Goal: Communication & Community: Answer question/provide support

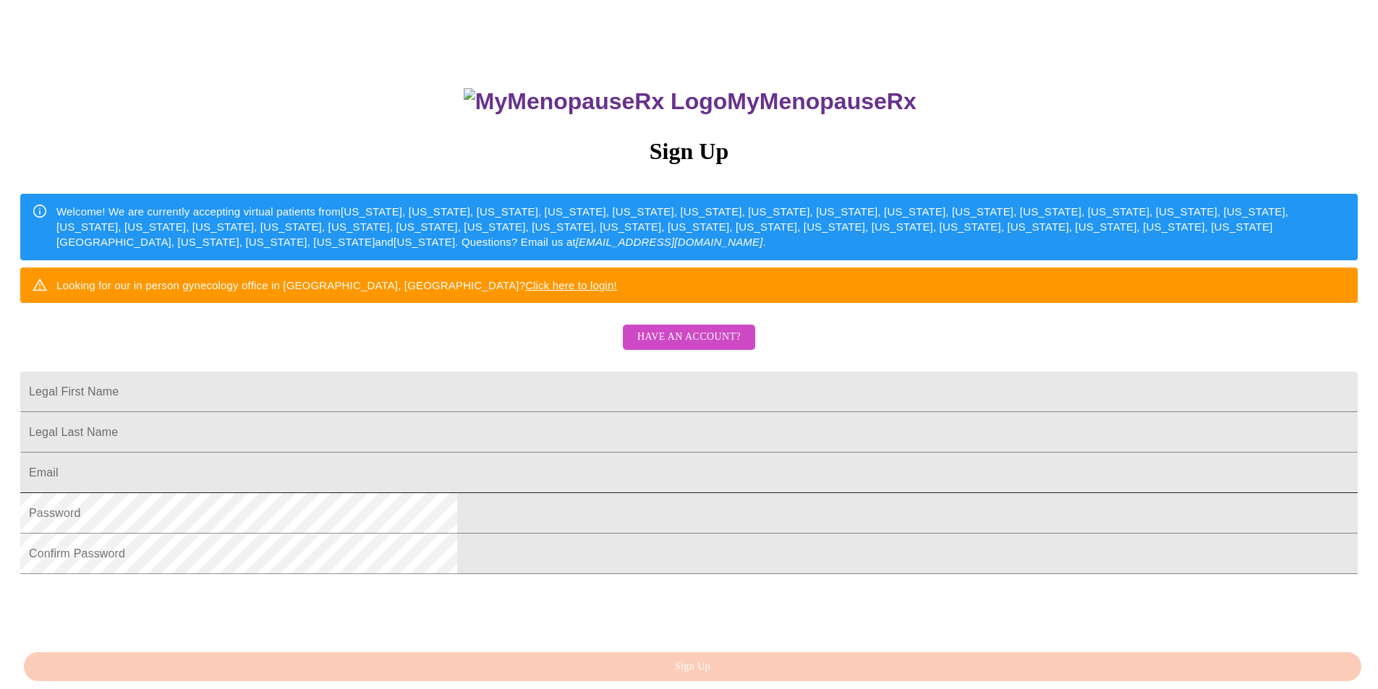
scroll to position [145, 0]
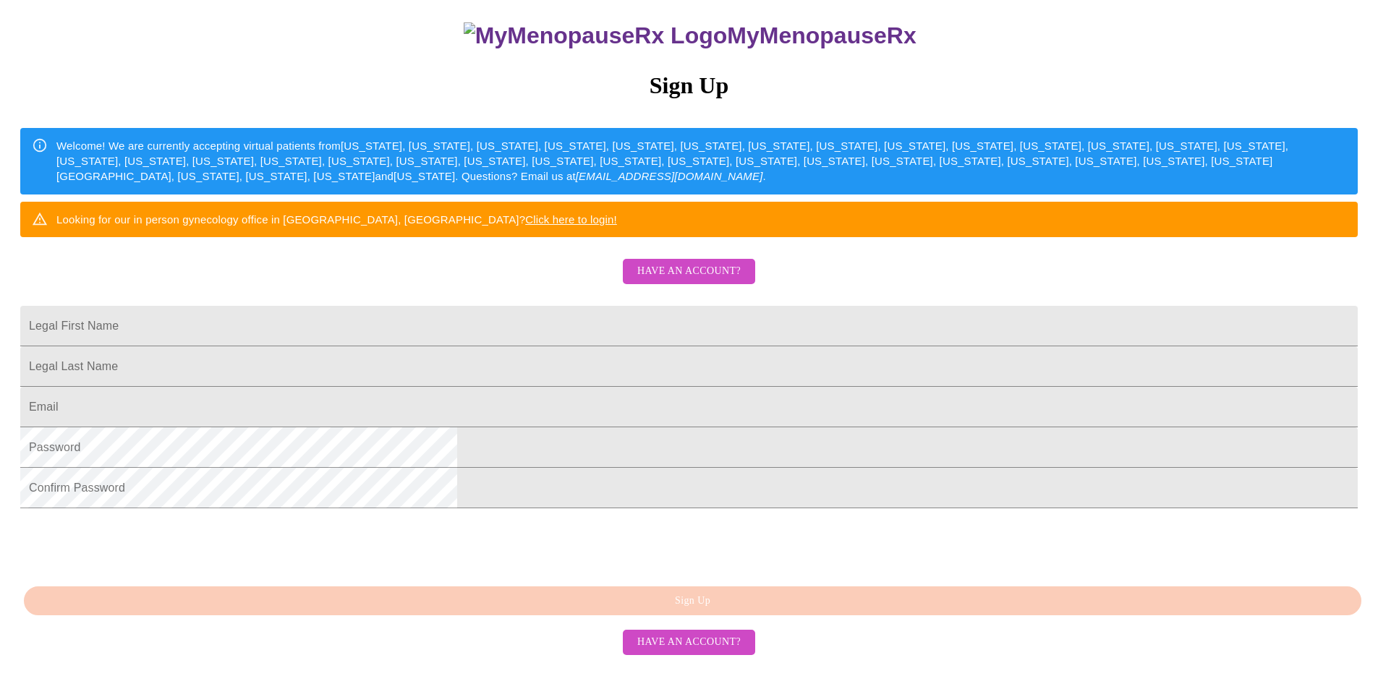
click at [706, 281] on span "Have an account?" at bounding box center [688, 272] width 103 height 18
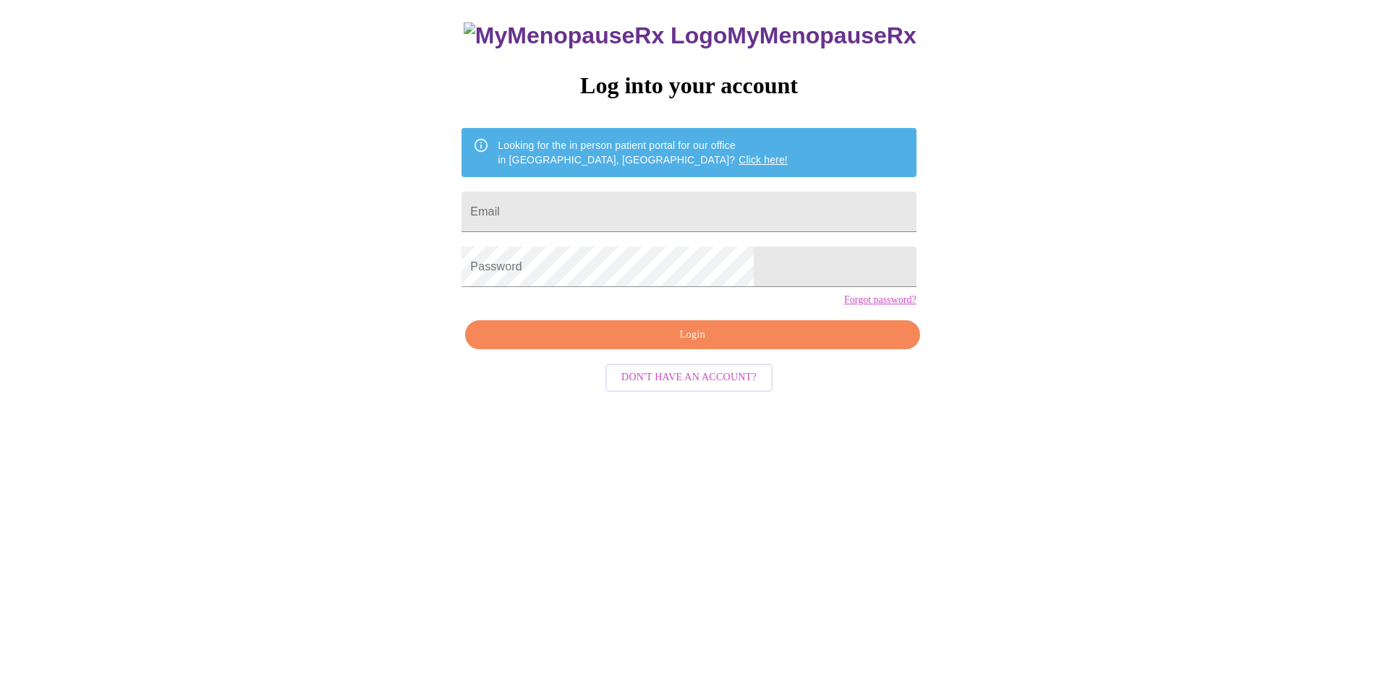
scroll to position [14, 0]
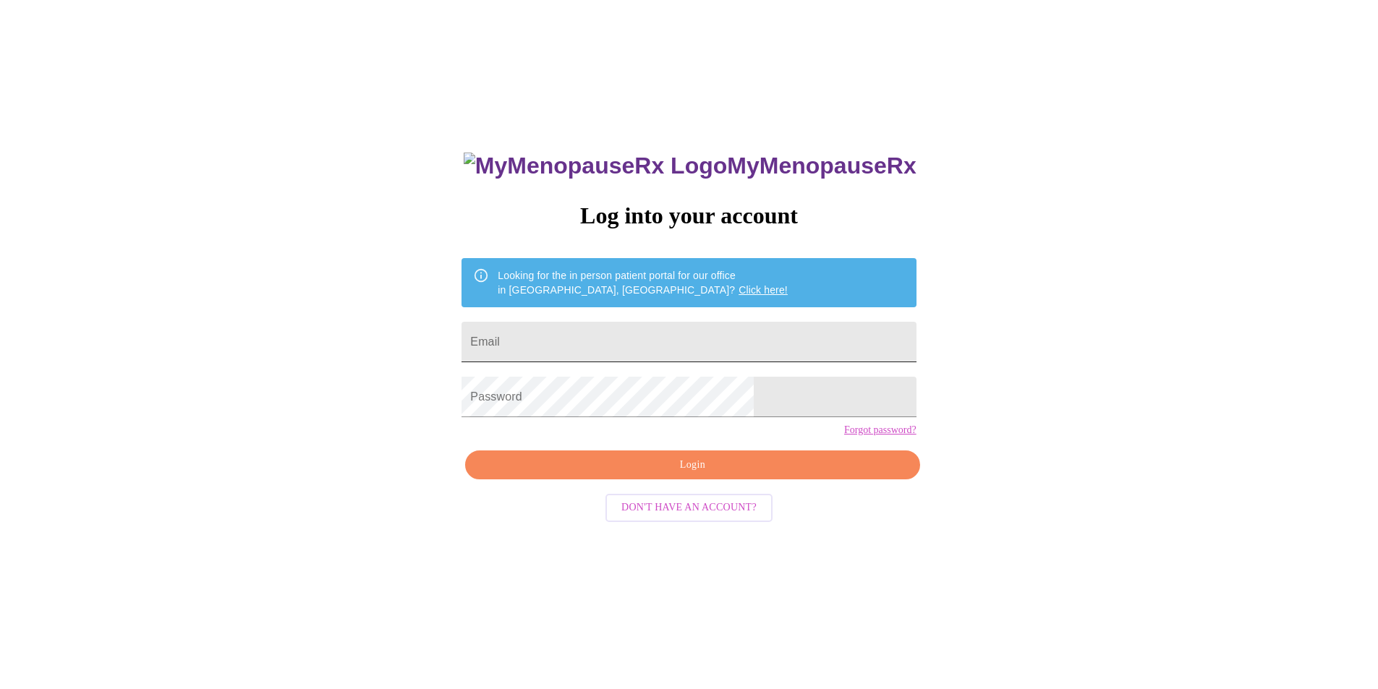
click at [630, 342] on input "Email" at bounding box center [688, 342] width 454 height 41
type input "[EMAIL_ADDRESS][DOMAIN_NAME]"
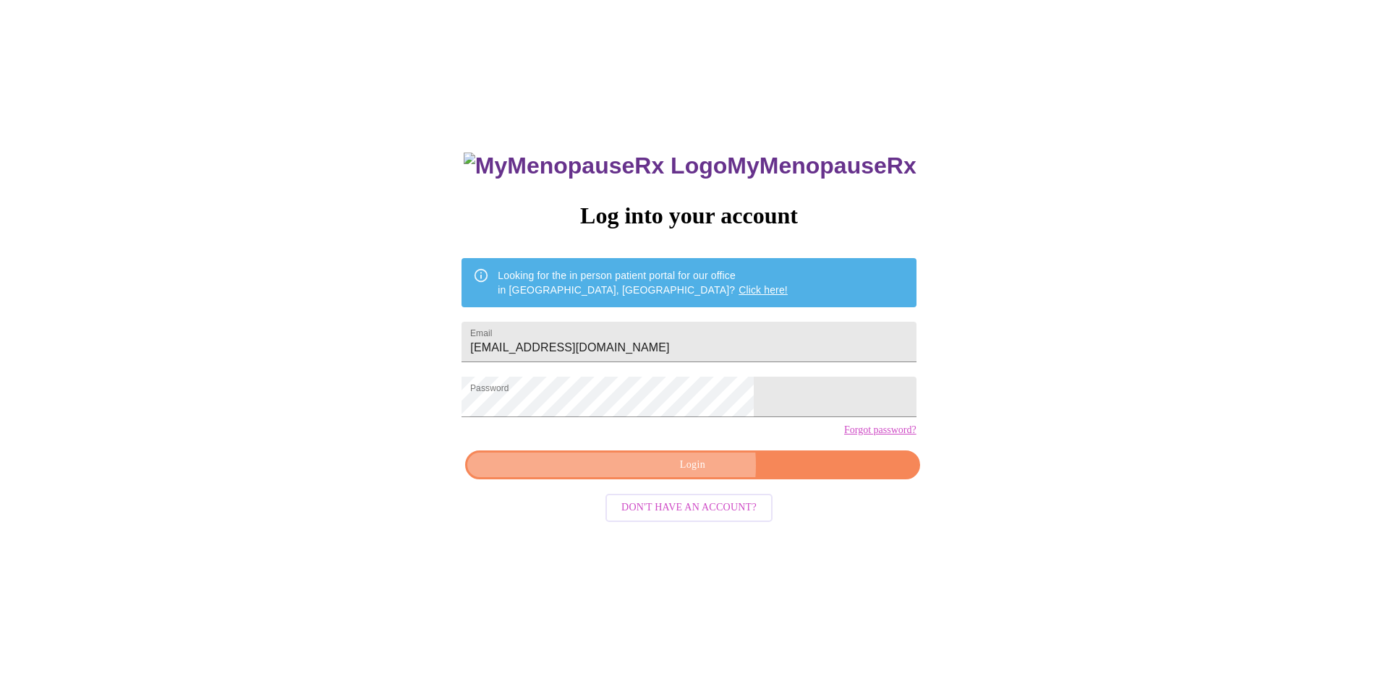
click at [668, 474] on span "Login" at bounding box center [692, 465] width 421 height 18
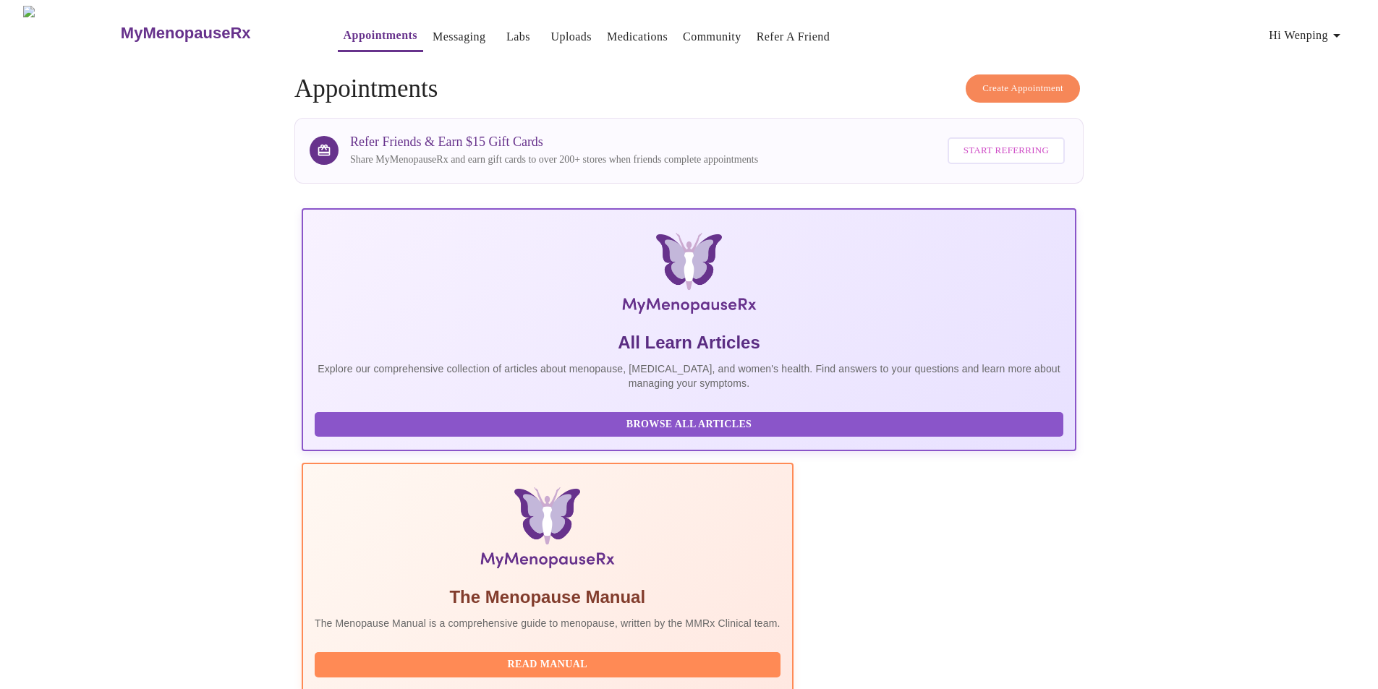
click at [433, 31] on link "Messaging" at bounding box center [459, 37] width 53 height 20
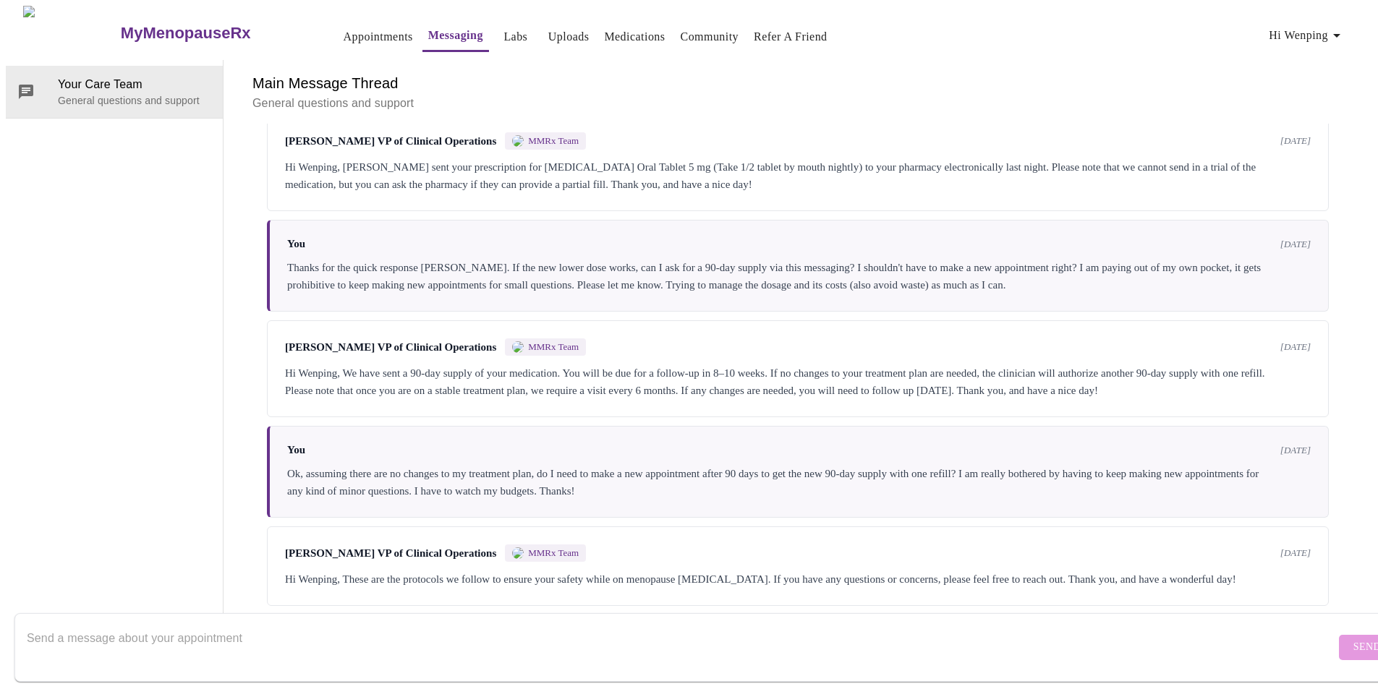
scroll to position [1856, 0]
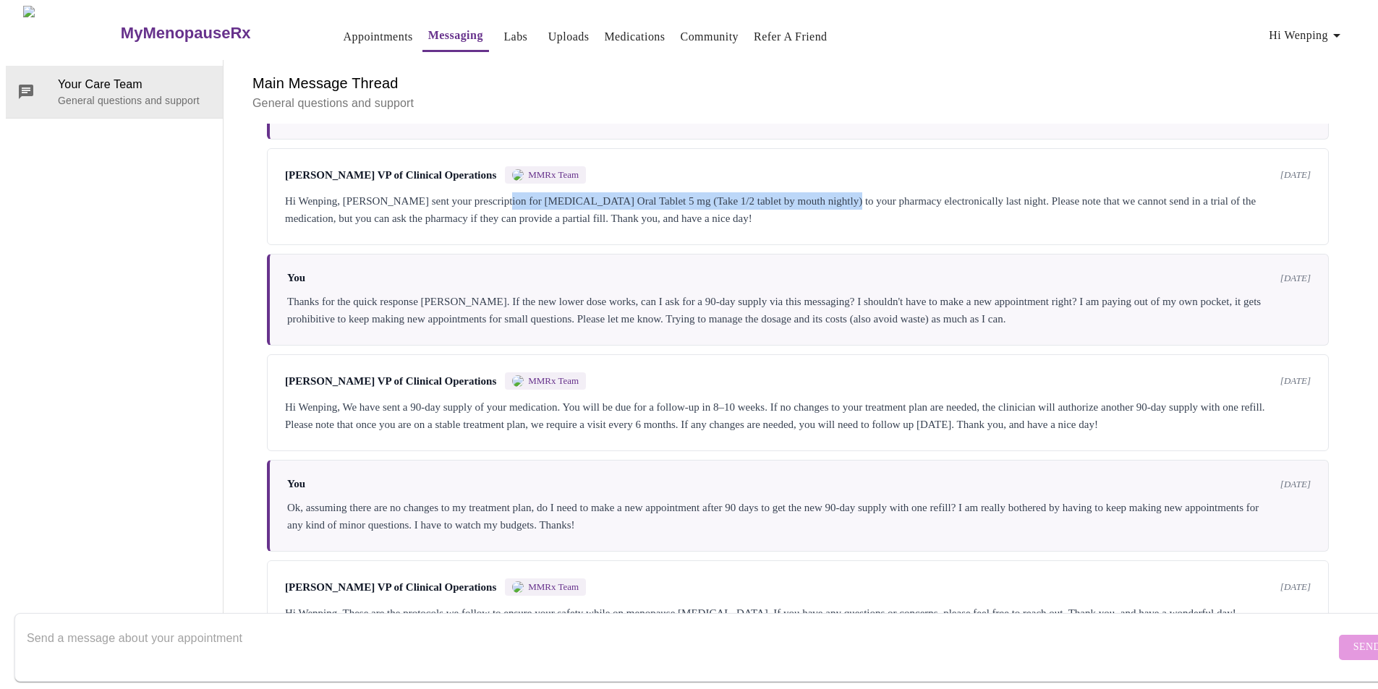
drag, startPoint x: 495, startPoint y: 179, endPoint x: 853, endPoint y: 179, distance: 358.0
click at [853, 192] on div "Hi Wenping, [PERSON_NAME] sent your prescription for [MEDICAL_DATA] Oral Tablet…" at bounding box center [798, 209] width 1026 height 35
copy div "[MEDICAL_DATA] Oral Tablet 5 mg (Take 1/2 tablet by mouth nightly)"
